Goal: Information Seeking & Learning: Learn about a topic

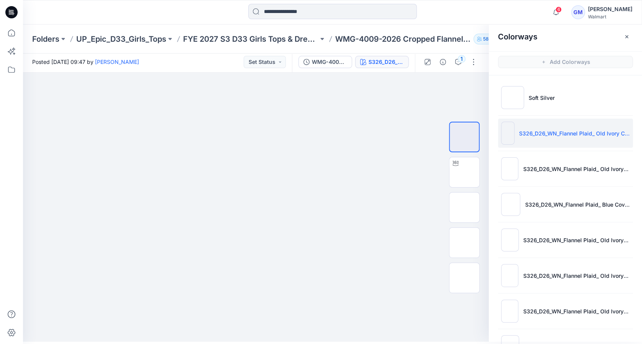
scroll to position [173, 0]
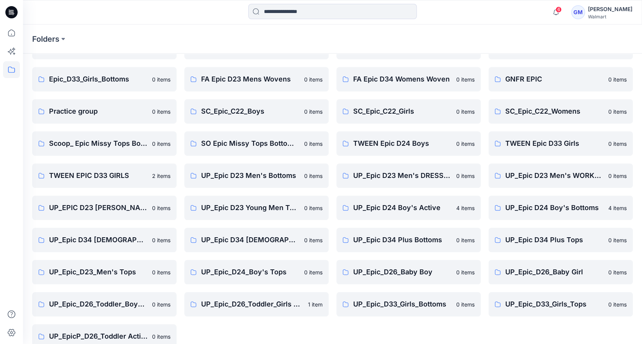
scroll to position [160, 0]
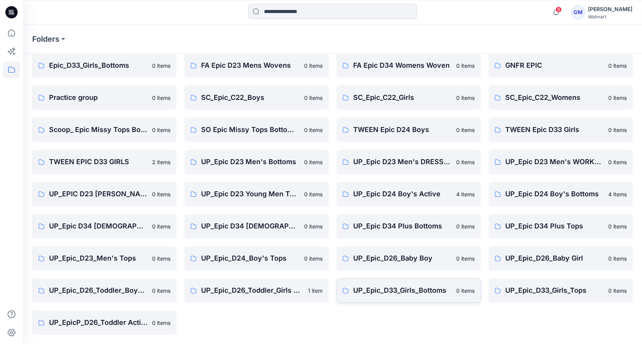
click at [399, 287] on p "UP_Epic_D33_Girls_Bottoms" at bounding box center [402, 290] width 98 height 11
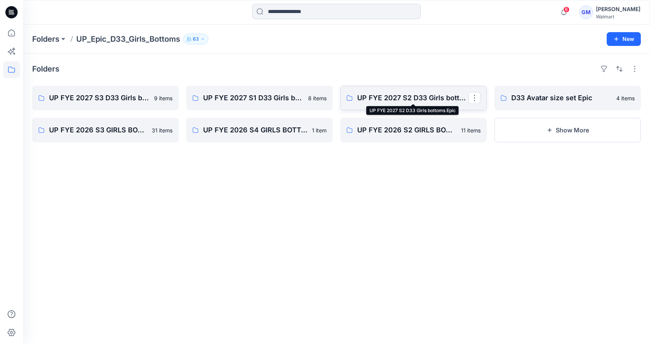
click at [400, 101] on p "UP FYE 2027 S2 D33 Girls bottoms Epic" at bounding box center [412, 98] width 111 height 11
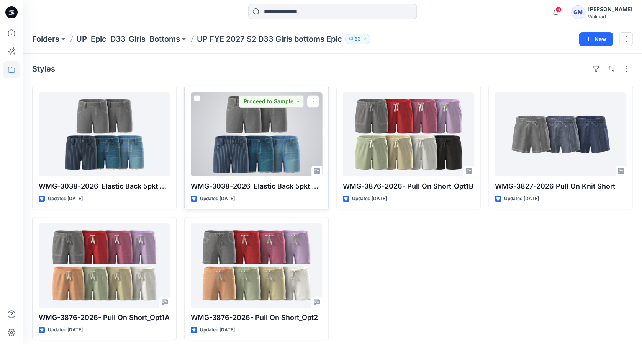
click at [267, 146] on div at bounding box center [256, 134] width 131 height 84
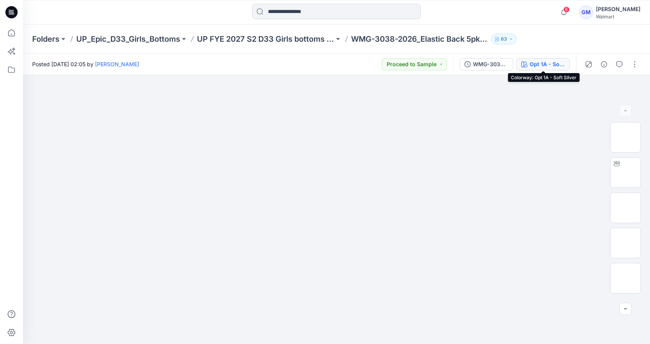
click at [550, 63] on div "Opt 1A - Soft Silver" at bounding box center [547, 64] width 35 height 8
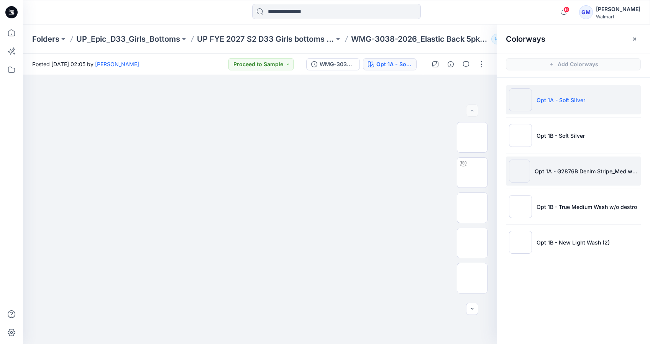
click at [521, 172] on img at bounding box center [519, 171] width 21 height 23
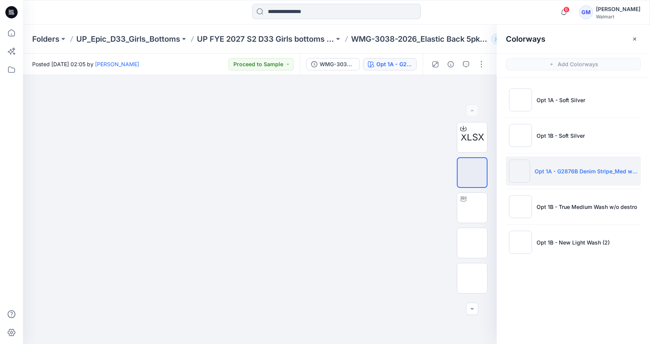
click at [518, 175] on img at bounding box center [519, 171] width 21 height 23
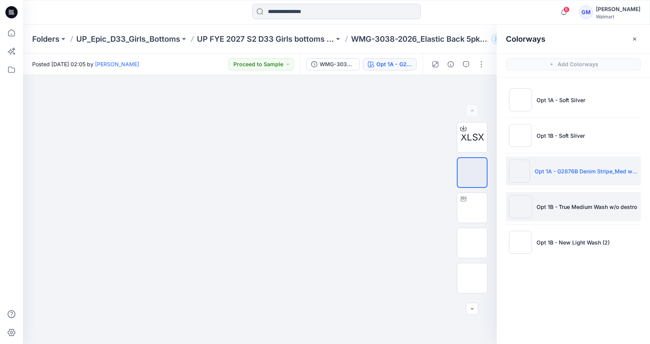
click at [519, 205] on img at bounding box center [520, 206] width 23 height 23
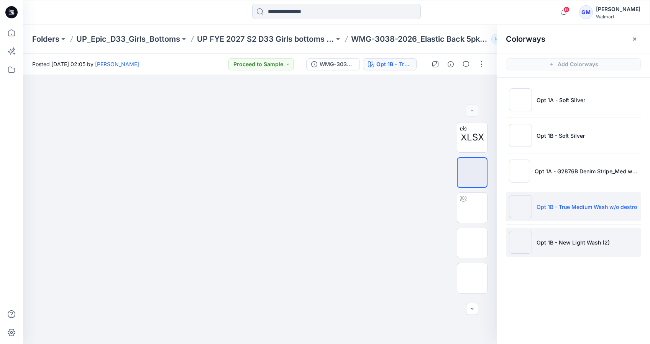
click at [521, 240] on img at bounding box center [520, 242] width 23 height 23
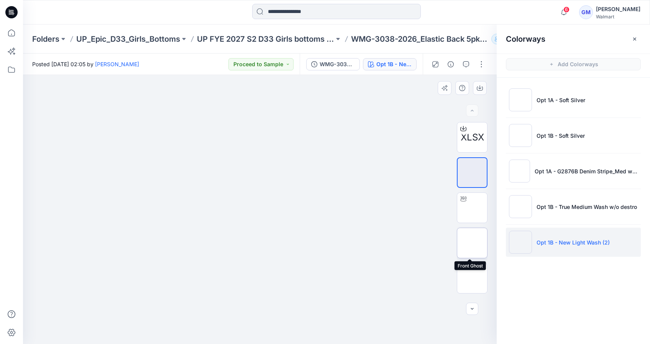
click at [472, 243] on img at bounding box center [472, 243] width 0 height 0
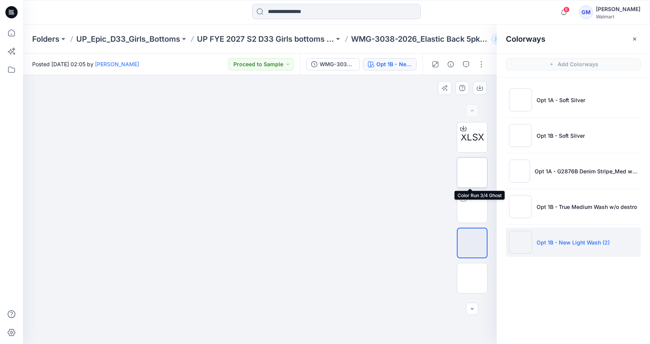
click at [472, 173] on img at bounding box center [472, 173] width 0 height 0
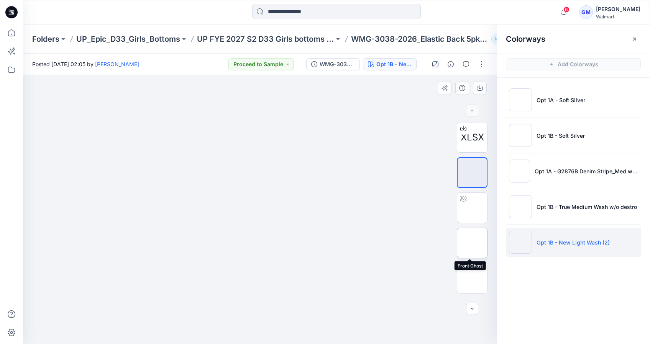
click at [472, 243] on img at bounding box center [472, 243] width 0 height 0
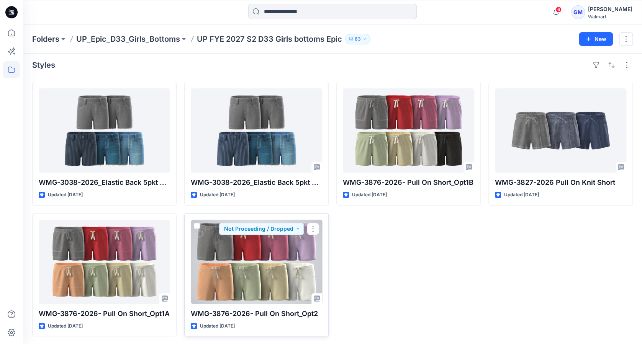
scroll to position [5, 0]
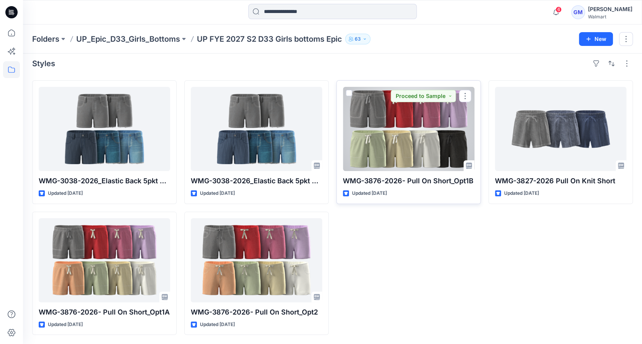
click at [429, 143] on div at bounding box center [408, 129] width 131 height 84
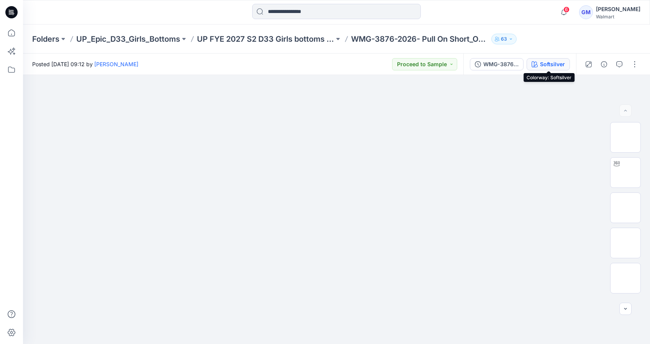
click at [553, 64] on div "Softsilver" at bounding box center [552, 64] width 25 height 8
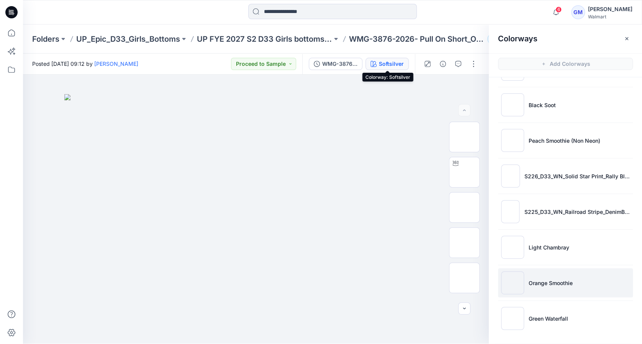
scroll to position [2, 0]
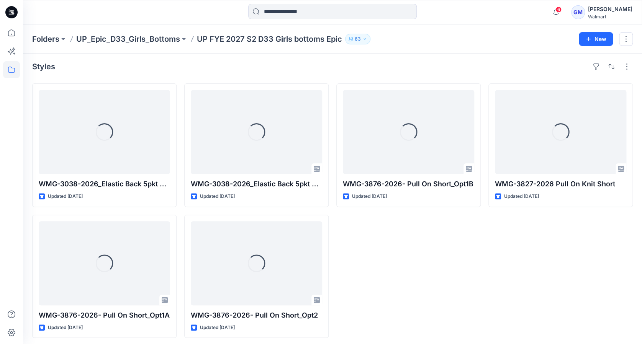
scroll to position [5, 0]
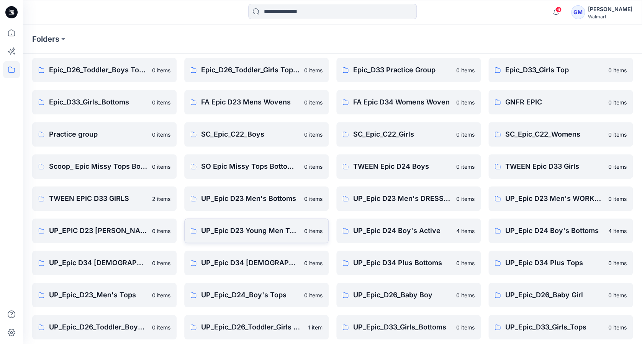
scroll to position [109, 0]
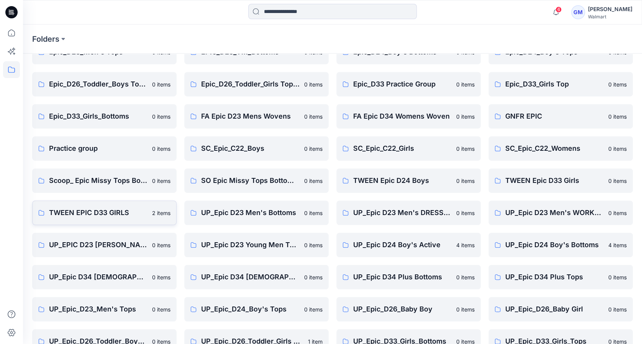
click at [108, 214] on p "TWEEN EPIC D33 GIRLS" at bounding box center [98, 213] width 98 height 11
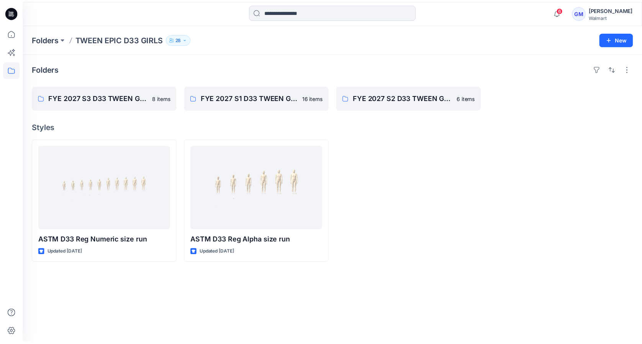
scroll to position [109, 0]
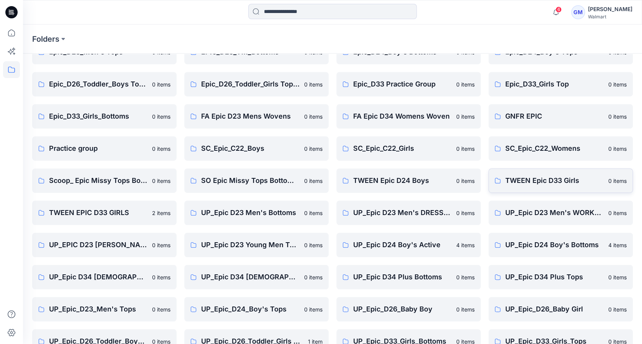
click at [546, 180] on p "TWEEN Epic D33 Girls" at bounding box center [554, 180] width 98 height 11
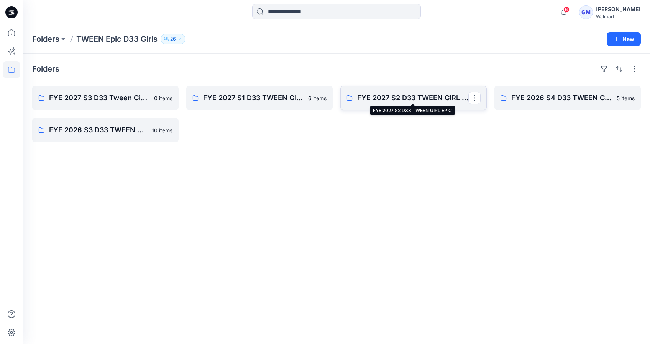
click at [407, 97] on p "FYE 2027 S2 D33 TWEEN GIRL EPIC" at bounding box center [412, 98] width 111 height 11
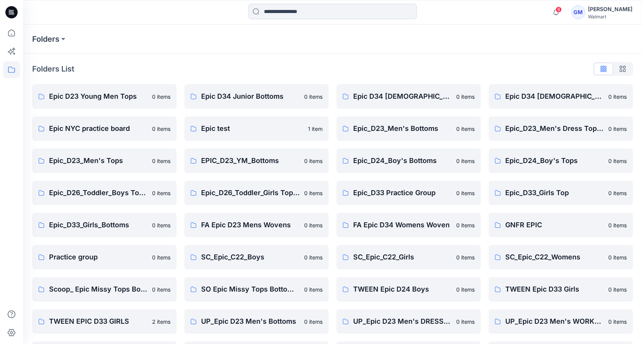
scroll to position [153, 0]
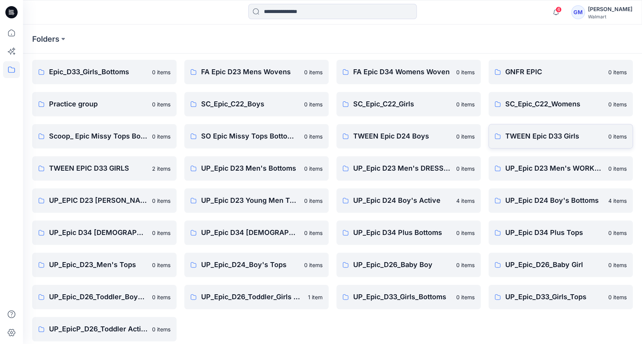
click at [552, 138] on p "TWEEN Epic D33 Girls" at bounding box center [554, 136] width 98 height 11
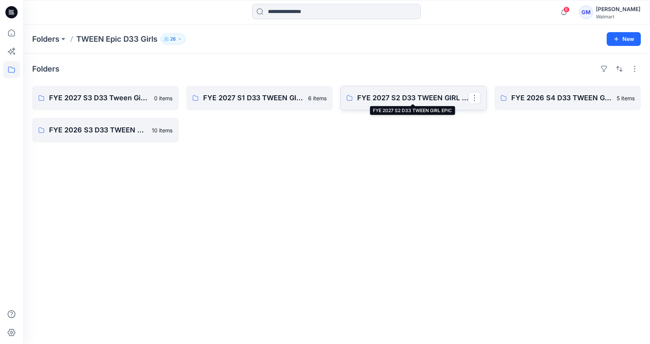
click at [395, 93] on p "FYE 2027 S2 D33 TWEEN GIRL EPIC" at bounding box center [412, 98] width 111 height 11
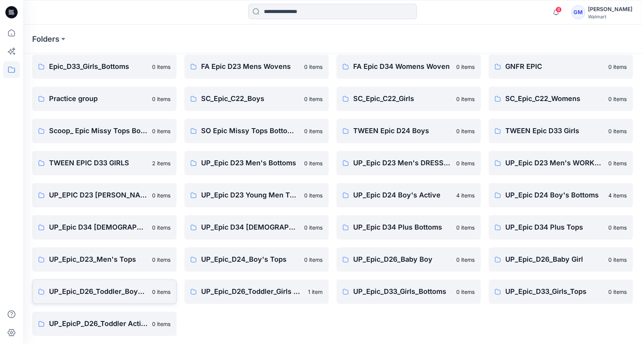
scroll to position [160, 0]
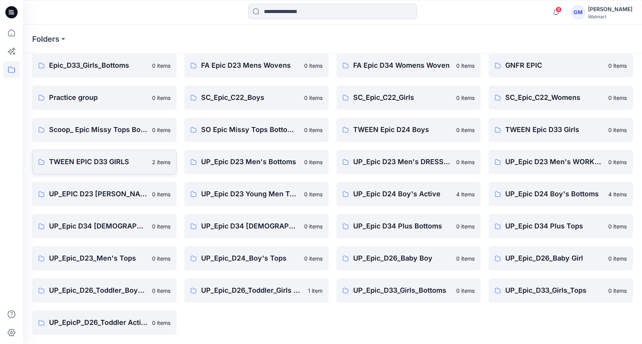
click at [104, 154] on link "TWEEN EPIC D33 GIRLS 2 items" at bounding box center [104, 162] width 144 height 25
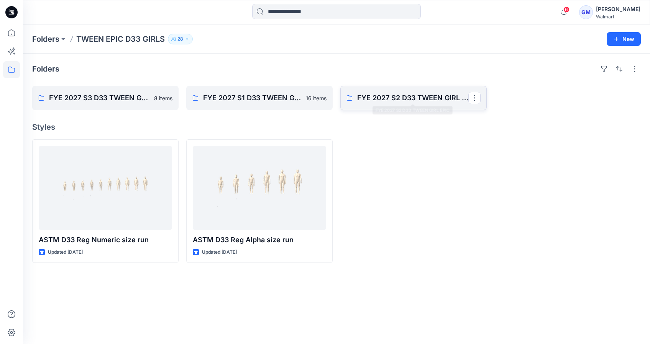
click at [407, 100] on p "FYE 2027 S2 D33 TWEEN GIRL EPIC" at bounding box center [412, 98] width 111 height 11
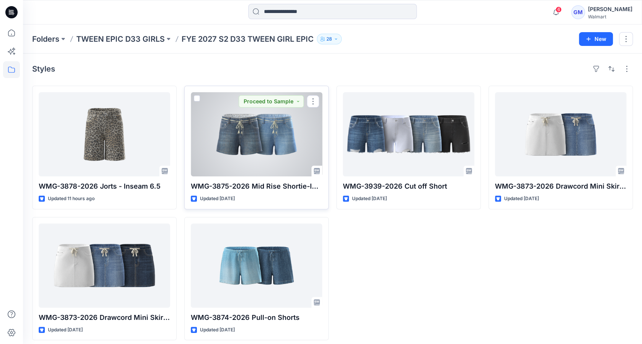
click at [254, 128] on div at bounding box center [256, 134] width 131 height 84
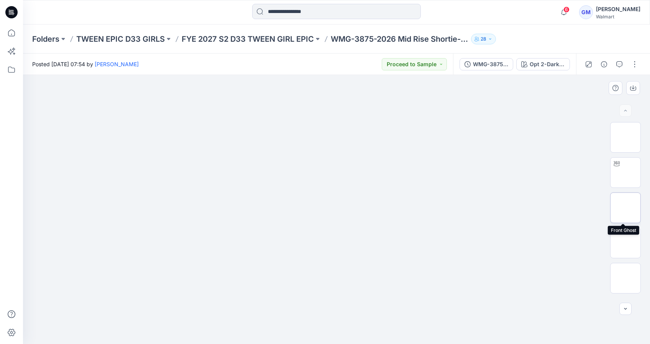
click at [625, 208] on img at bounding box center [625, 208] width 0 height 0
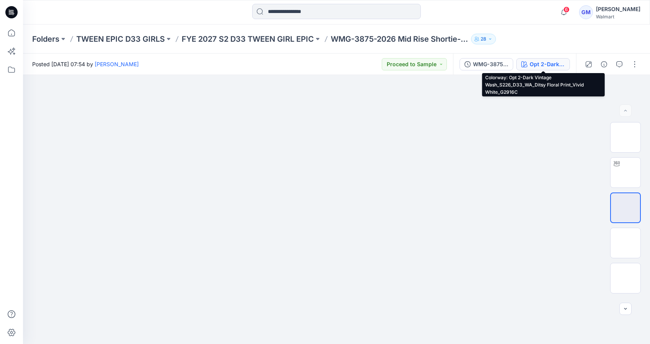
click at [543, 60] on div "Opt 2-Dark Vintage Wash_S226_D33_WA_Ditsy Floral Print_Vivid White_G2916C" at bounding box center [547, 64] width 35 height 8
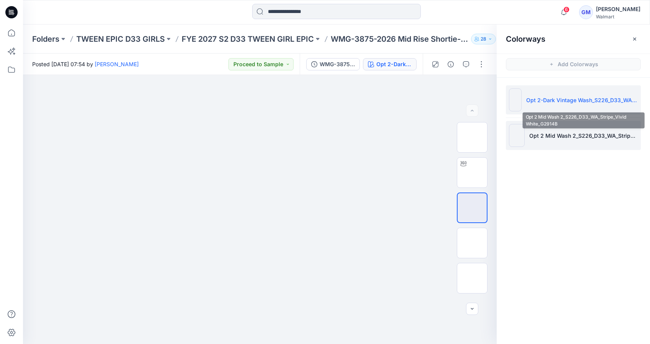
click at [548, 130] on li "Opt 2 Mid Wash 2_S226_D33_WA_Stripe_Vivid White_G2914B" at bounding box center [573, 135] width 135 height 29
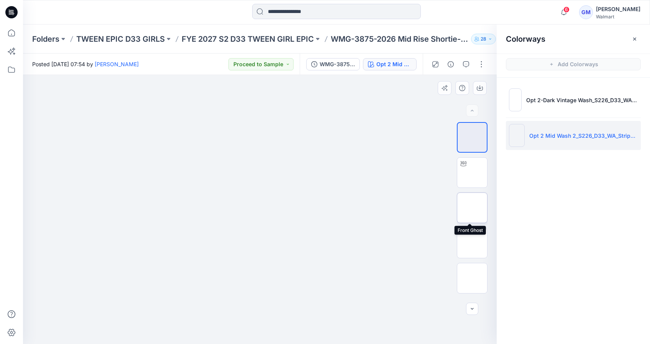
click at [472, 208] on img at bounding box center [472, 208] width 0 height 0
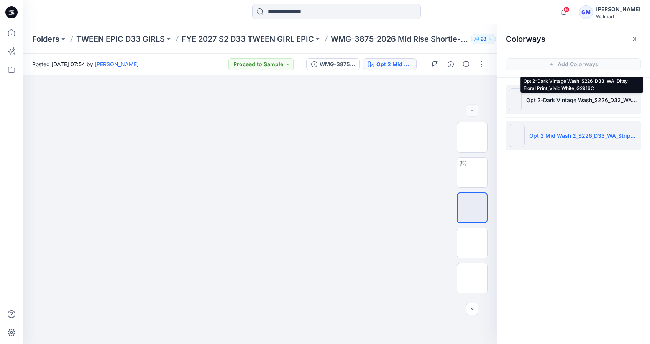
click at [596, 101] on p "Opt 2-Dark Vintage Wash_S226_D33_WA_Ditsy Floral Print_Vivid White_G2916C" at bounding box center [582, 100] width 112 height 8
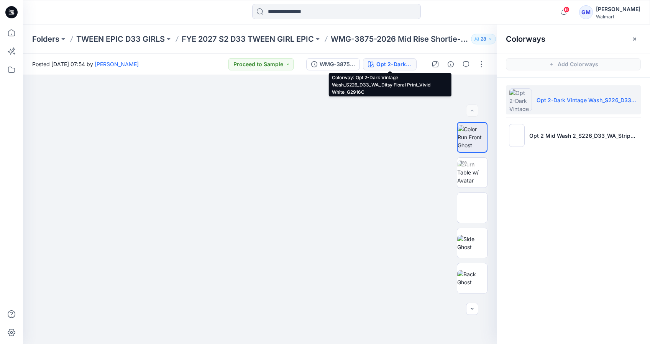
click at [402, 67] on div "Opt 2-Dark Vintage Wash_S226_D33_WA_Ditsy Floral Print_Vivid White_G2916C" at bounding box center [393, 64] width 35 height 8
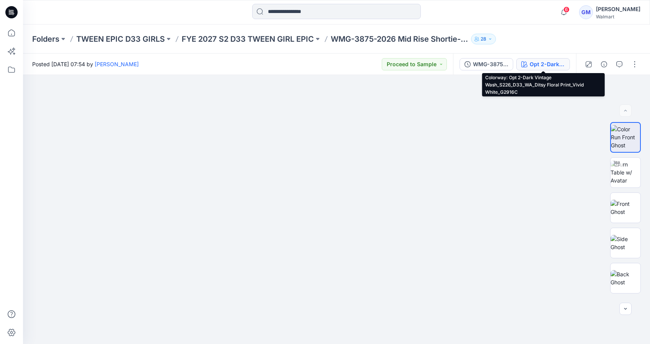
click at [544, 66] on div "Opt 2-Dark Vintage Wash_S226_D33_WA_Ditsy Floral Print_Vivid White_G2916C" at bounding box center [547, 64] width 35 height 8
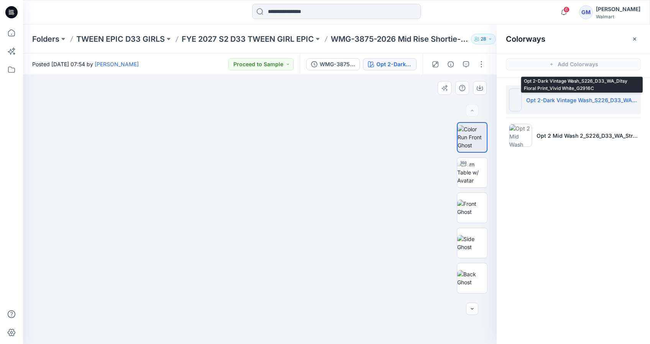
drag, startPoint x: 546, startPoint y: 100, endPoint x: 408, endPoint y: 138, distance: 143.3
click at [408, 138] on div at bounding box center [260, 209] width 474 height 269
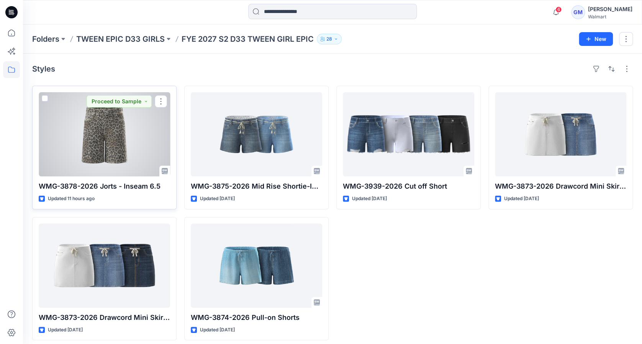
click at [116, 132] on div at bounding box center [104, 134] width 131 height 84
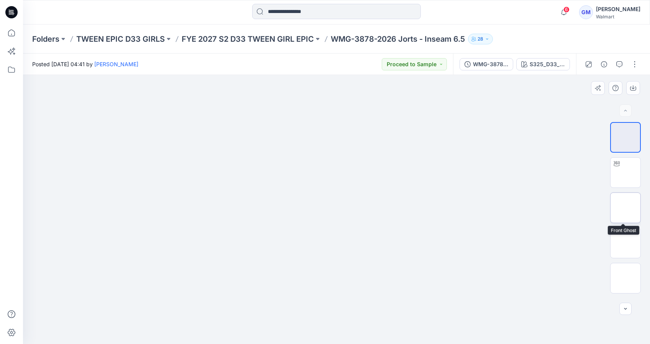
click at [625, 208] on img at bounding box center [625, 208] width 0 height 0
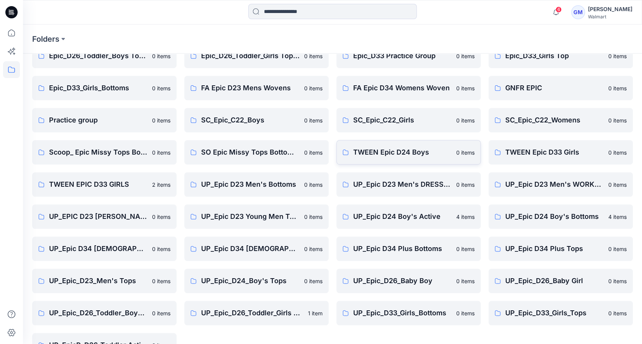
scroll to position [153, 0]
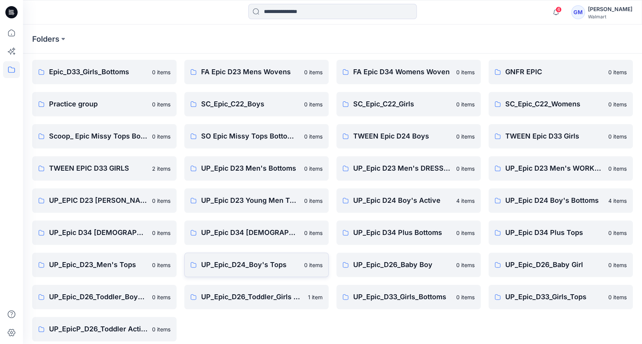
click at [267, 265] on p "UP_Epic_D24_Boy's Tops" at bounding box center [250, 265] width 98 height 11
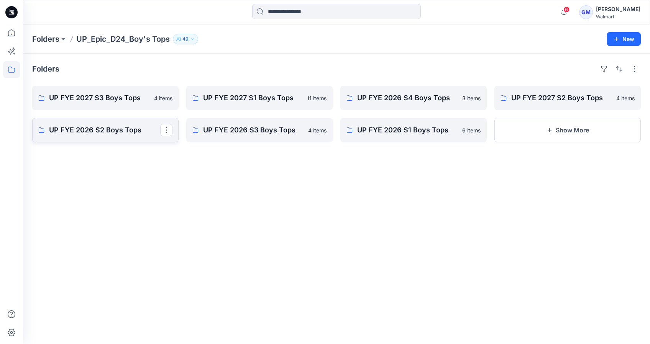
click at [88, 132] on p "UP FYE 2026 S2 Boys Tops" at bounding box center [104, 130] width 111 height 11
click at [573, 126] on button "Show More" at bounding box center [567, 130] width 146 height 25
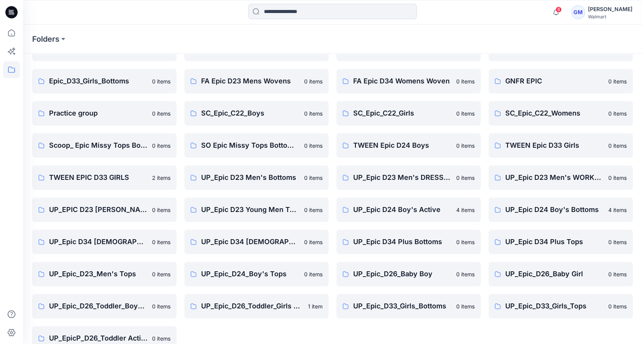
scroll to position [160, 0]
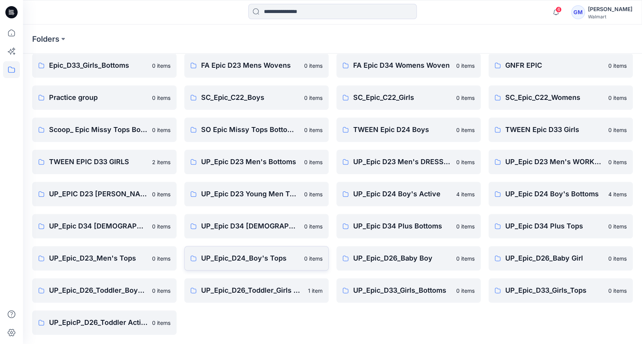
click at [228, 259] on p "UP_Epic_D24_Boy's Tops" at bounding box center [250, 258] width 98 height 11
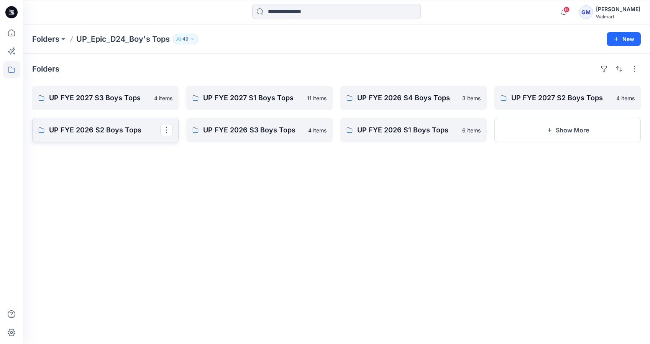
click at [115, 132] on p "UP FYE 2026 S2 Boys Tops" at bounding box center [104, 130] width 111 height 11
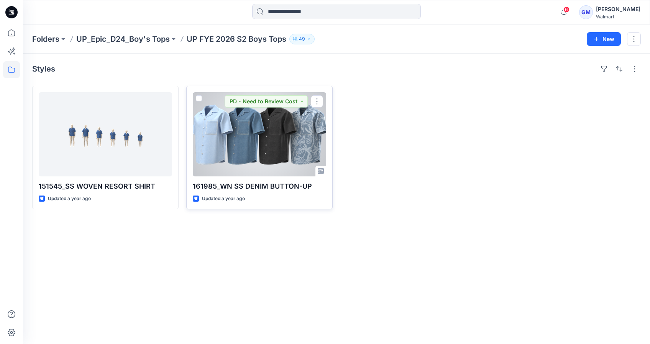
click at [249, 159] on div at bounding box center [259, 134] width 133 height 84
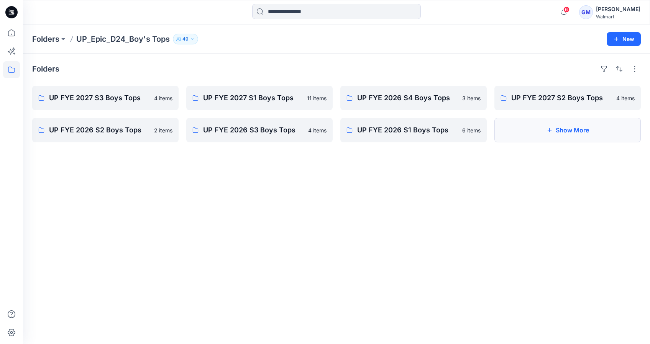
click at [543, 133] on button "Show More" at bounding box center [567, 130] width 146 height 25
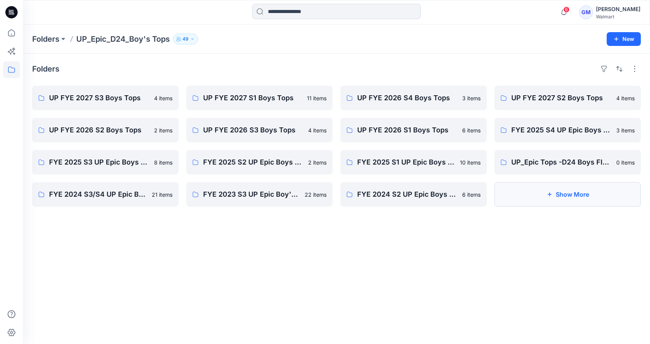
click at [539, 202] on button "Show More" at bounding box center [567, 194] width 146 height 25
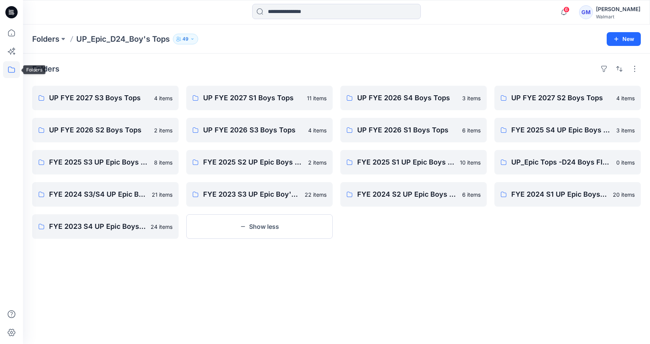
click at [9, 69] on icon at bounding box center [11, 69] width 17 height 17
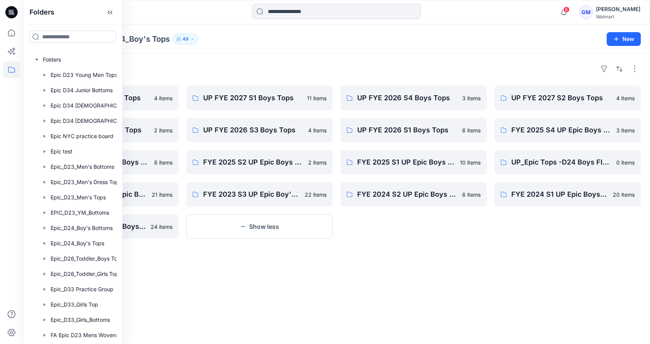
click at [373, 276] on div "Folders UP FYE 2027 S3 Boys Tops 4 items UP FYE 2026 S2 Boys Tops 2 items FYE 2…" at bounding box center [336, 199] width 627 height 291
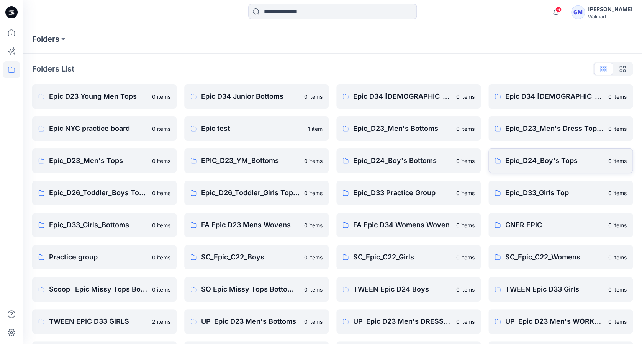
click at [537, 166] on p "Epic_D24_Boy's Tops" at bounding box center [554, 161] width 98 height 11
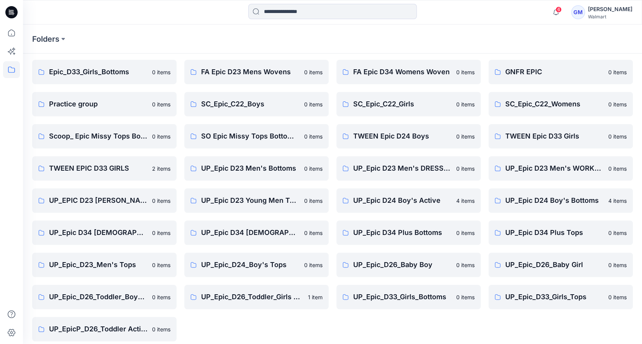
scroll to position [160, 0]
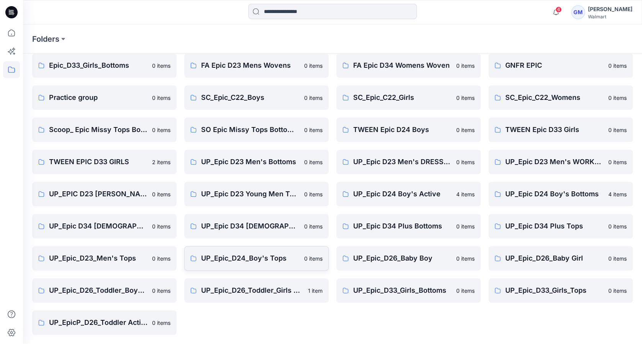
click at [236, 262] on p "UP_Epic_D24_Boy's Tops" at bounding box center [250, 258] width 98 height 11
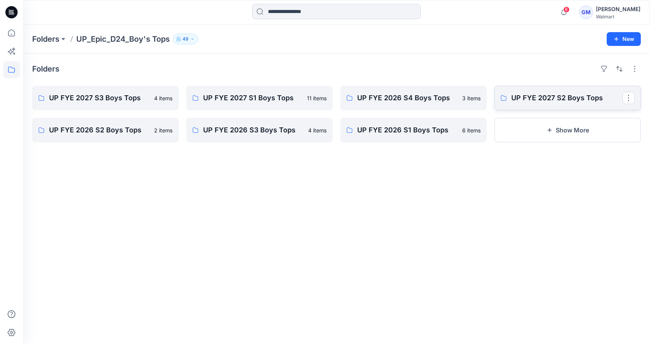
click at [528, 100] on p "UP FYE 2027 S2 Boys Tops" at bounding box center [566, 98] width 111 height 11
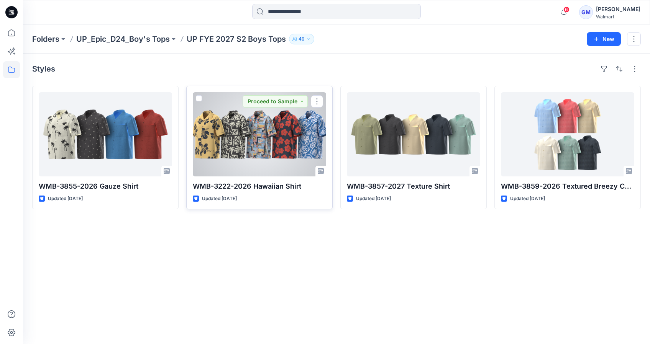
click at [265, 144] on div at bounding box center [259, 134] width 133 height 84
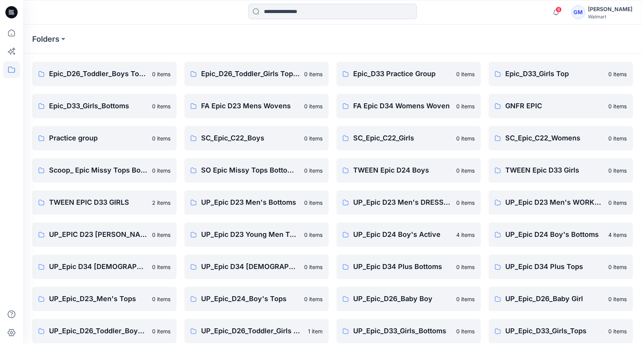
scroll to position [160, 0]
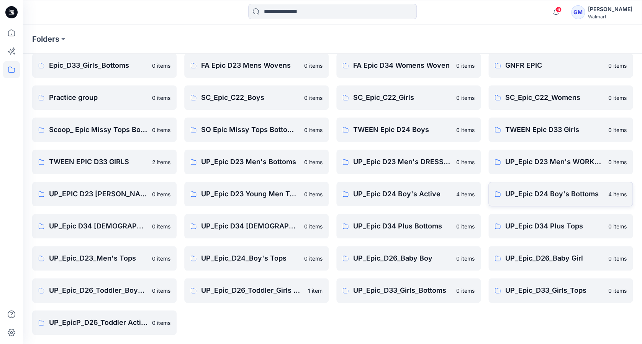
click at [556, 193] on p "UP_Epic D24 Boy's Bottoms" at bounding box center [554, 194] width 98 height 11
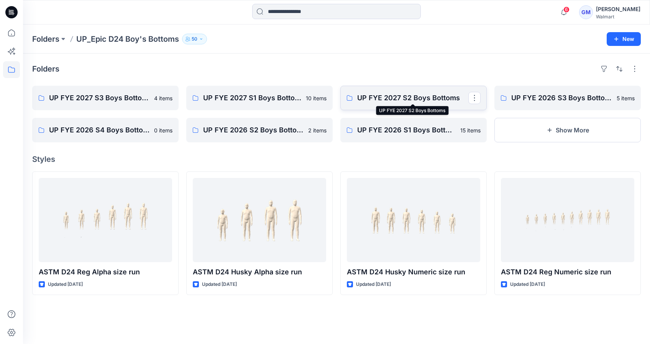
click at [414, 100] on p "UP FYE 2027 S2 Boys Bottoms" at bounding box center [412, 98] width 111 height 11
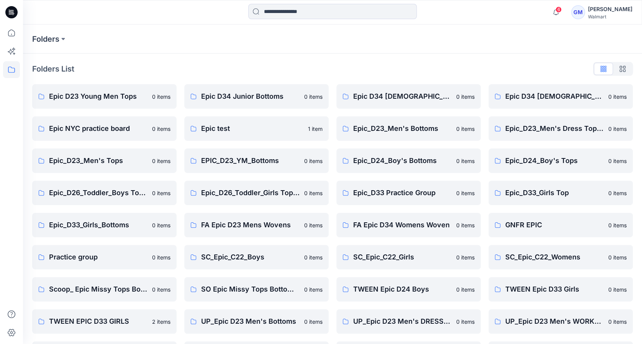
scroll to position [160, 0]
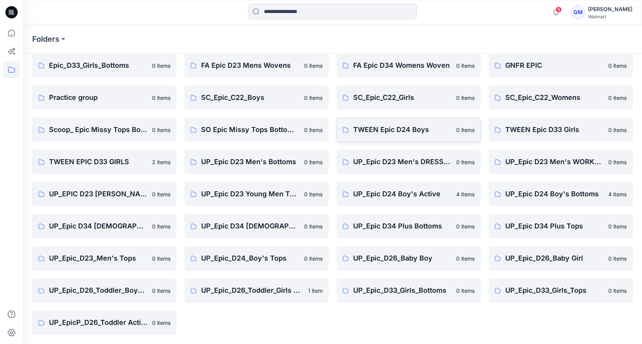
click at [397, 134] on p "TWEEN Epic D24 Boys" at bounding box center [402, 130] width 98 height 11
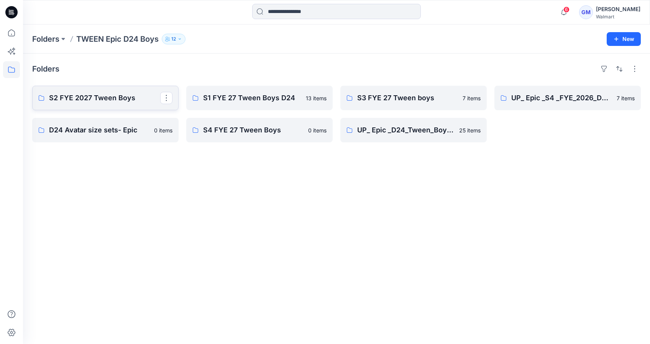
click at [73, 100] on p "S2 FYE 2027 Tween Boys" at bounding box center [104, 98] width 111 height 11
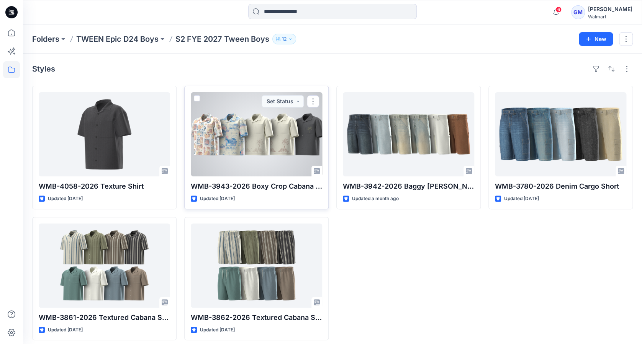
click at [290, 132] on div at bounding box center [256, 134] width 131 height 84
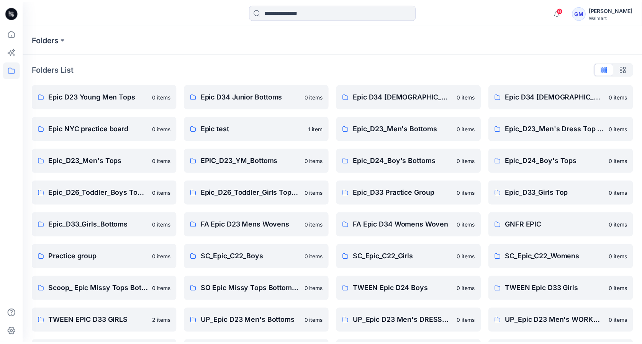
scroll to position [160, 0]
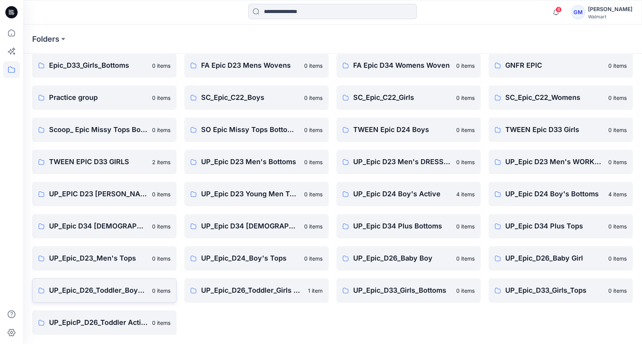
click at [126, 287] on p "UP_Epic_D26_Toddler_Boys Tops & Bottoms" at bounding box center [98, 290] width 98 height 11
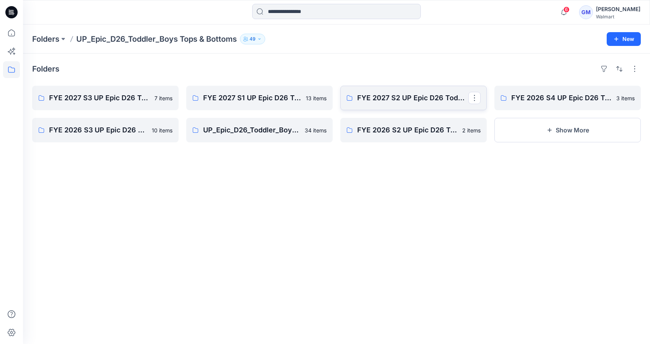
click at [427, 104] on link "FYE 2027 S2 UP Epic D26 Toddler Boy Tops & Bottoms" at bounding box center [413, 98] width 146 height 25
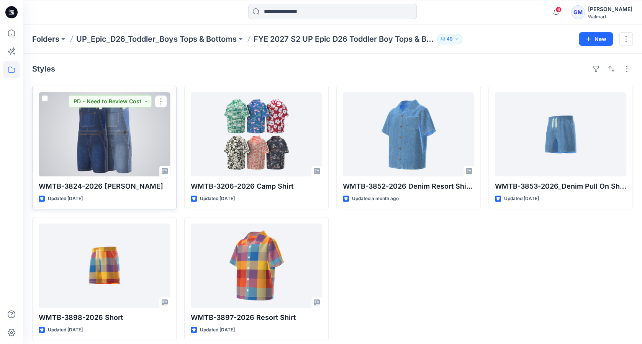
click at [102, 129] on div at bounding box center [104, 134] width 131 height 84
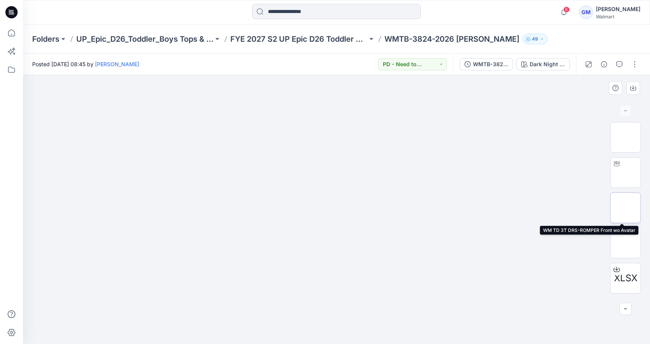
click at [625, 208] on img at bounding box center [625, 208] width 0 height 0
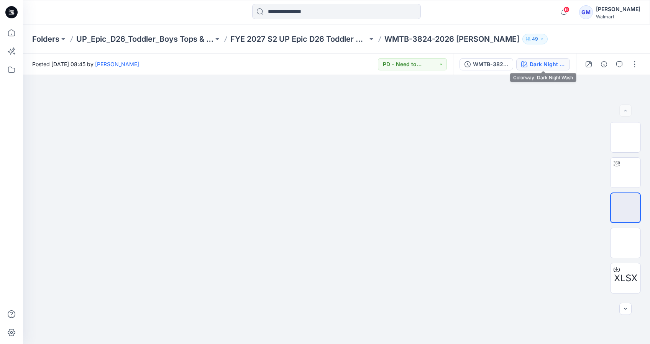
click at [546, 67] on div "Dark Night Wash" at bounding box center [547, 64] width 35 height 8
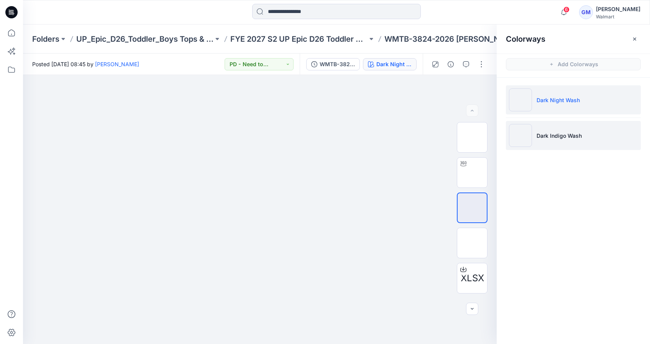
click at [554, 141] on li "Dark Indigo Wash" at bounding box center [573, 135] width 135 height 29
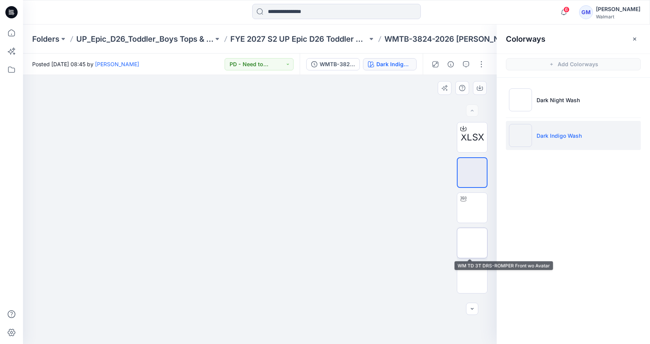
click at [472, 243] on img at bounding box center [472, 243] width 0 height 0
